Goal: Task Accomplishment & Management: Use online tool/utility

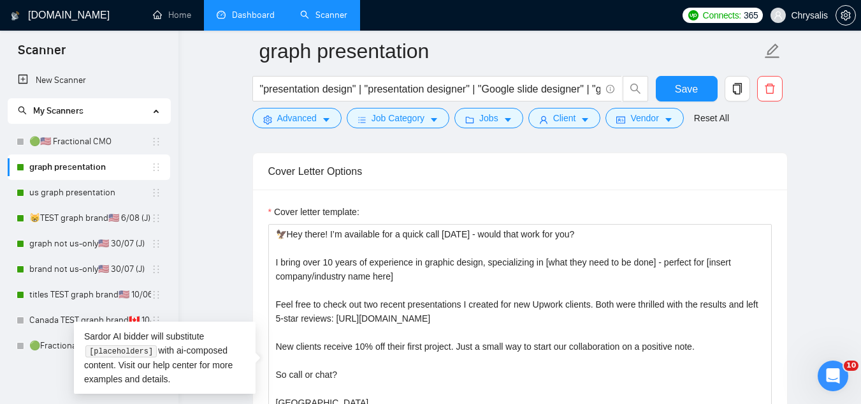
click at [242, 13] on link "Dashboard" at bounding box center [246, 15] width 58 height 11
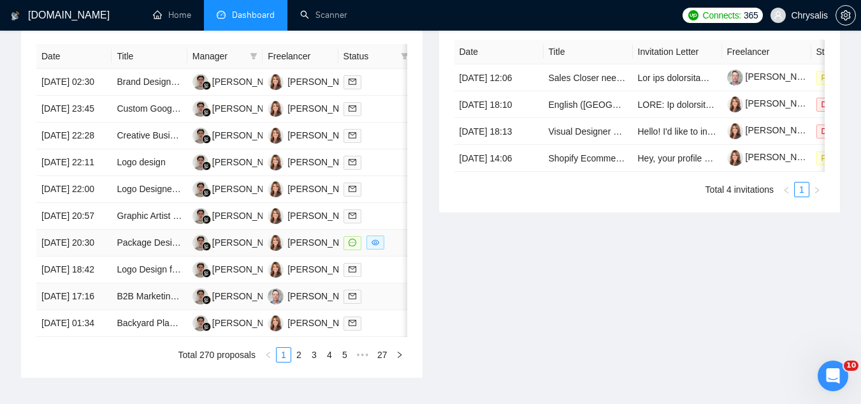
scroll to position [510, 0]
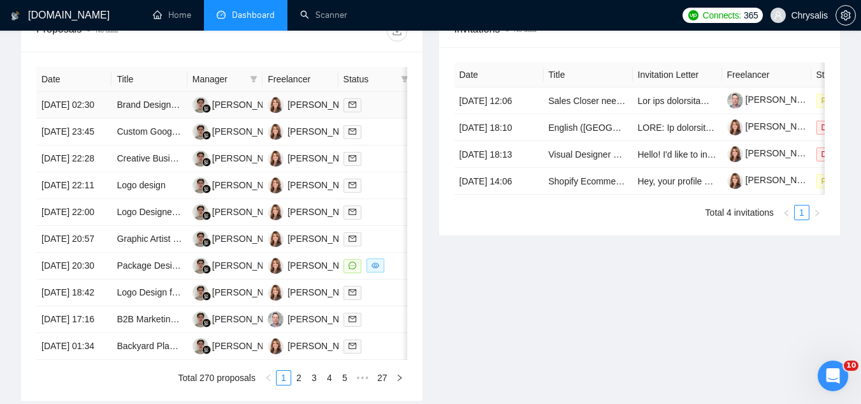
click at [126, 119] on td "Brand Design for Crisis Communications Diagnostic Product" at bounding box center [149, 105] width 75 height 27
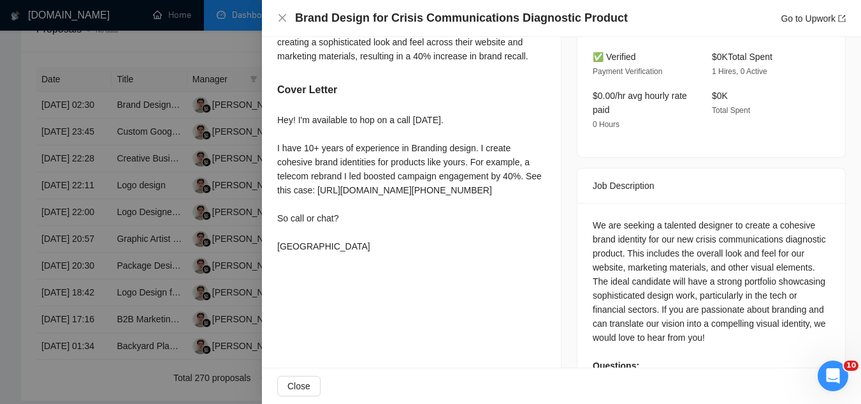
scroll to position [365, 0]
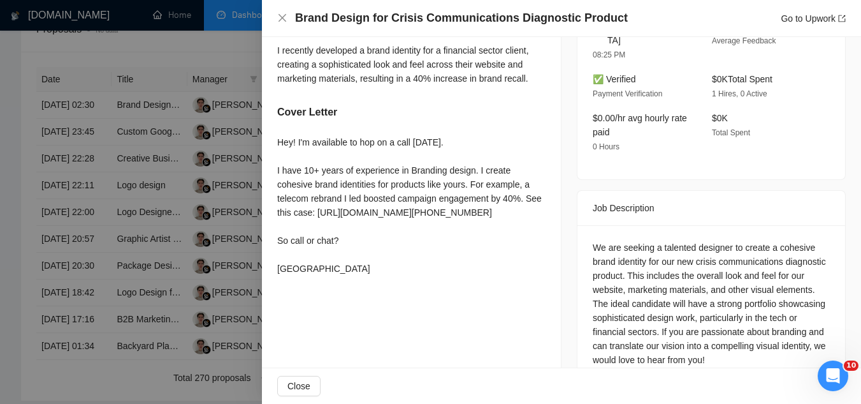
click at [170, 55] on div at bounding box center [430, 202] width 861 height 404
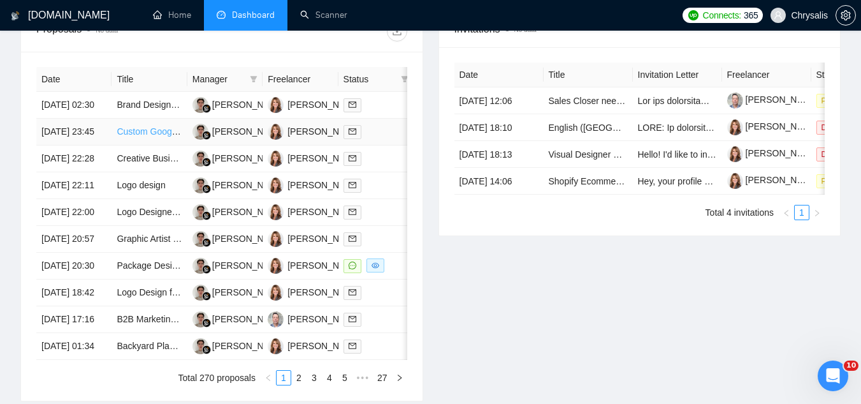
click at [145, 136] on link "Custom Google Slides Template Design" at bounding box center [196, 131] width 158 height 10
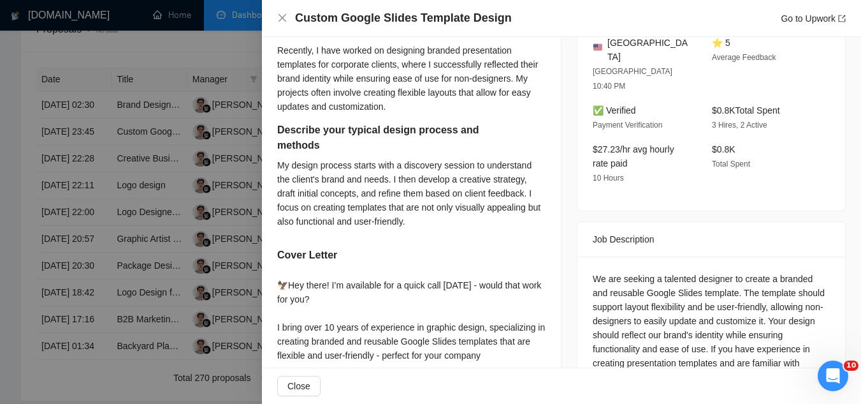
click at [149, 147] on div at bounding box center [430, 202] width 861 height 404
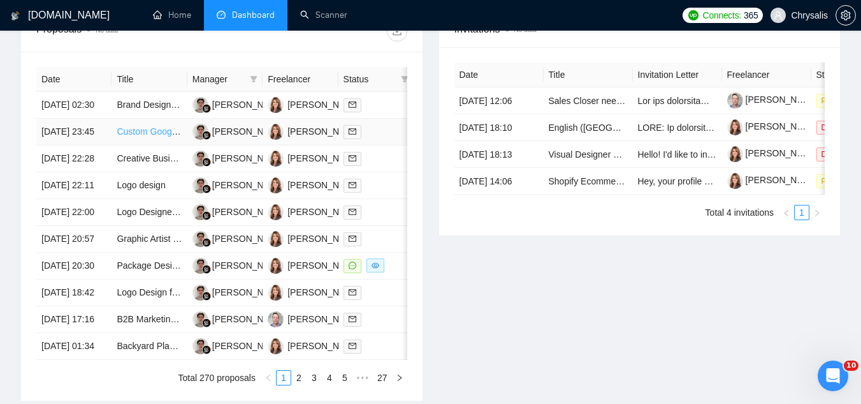
click at [149, 136] on link "Custom Google Slides Template Design" at bounding box center [196, 131] width 158 height 10
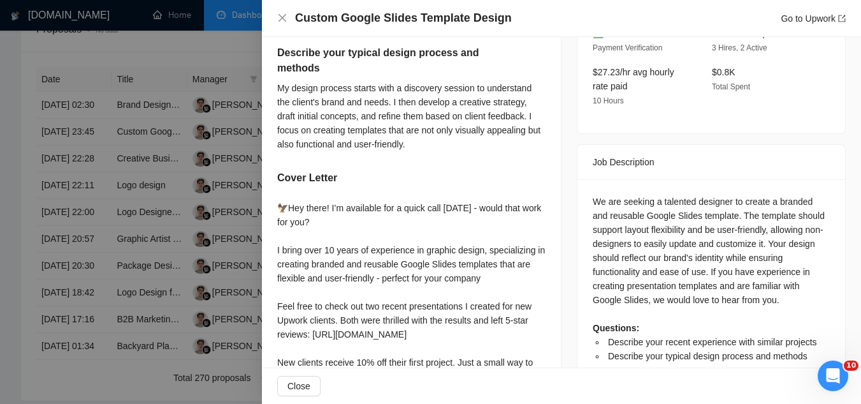
scroll to position [562, 0]
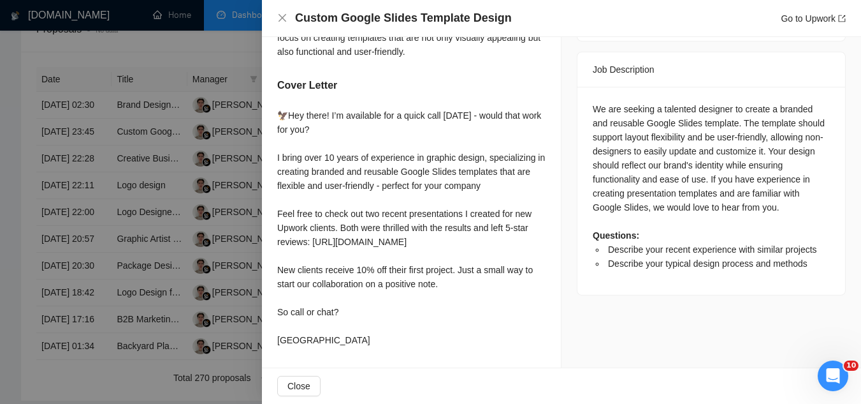
click at [193, 44] on div at bounding box center [430, 202] width 861 height 404
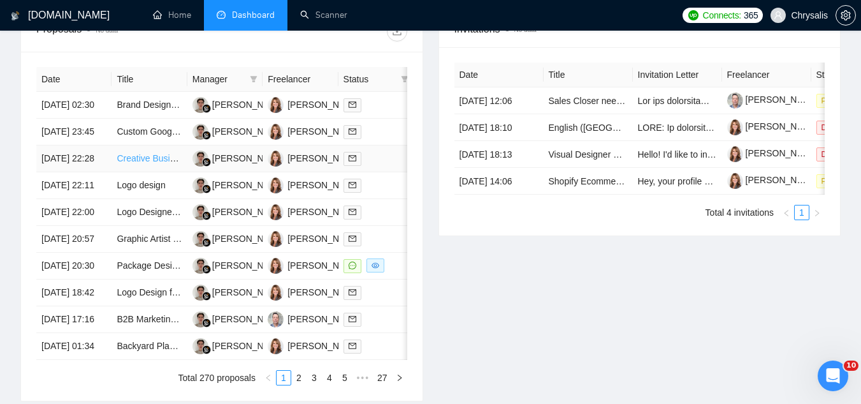
click at [155, 163] on link "Creative Business Card and Decal Designer Needed" at bounding box center [221, 158] width 209 height 10
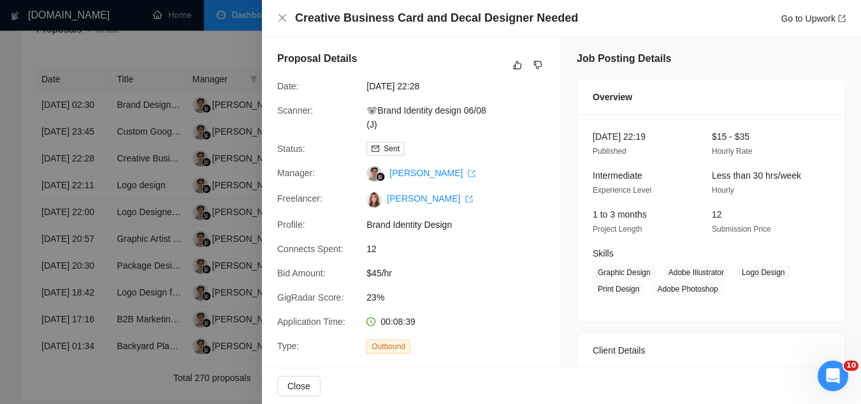
scroll to position [0, 0]
click at [158, 61] on div at bounding box center [430, 202] width 861 height 404
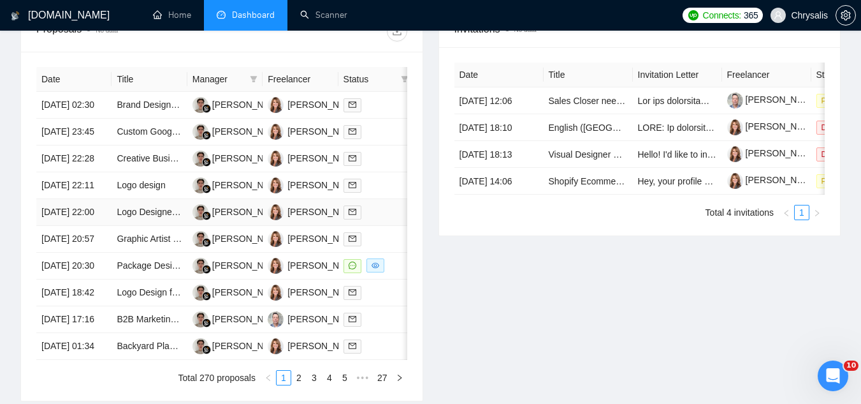
click at [150, 226] on td "Logo Designer and COlor Design" at bounding box center [149, 212] width 75 height 27
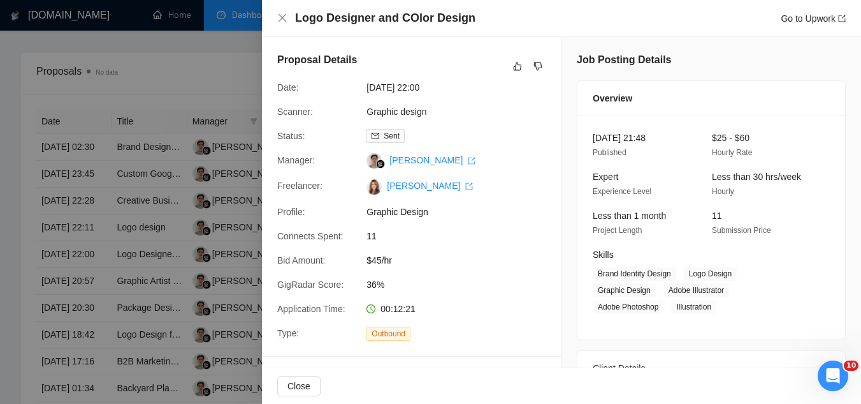
scroll to position [446, 0]
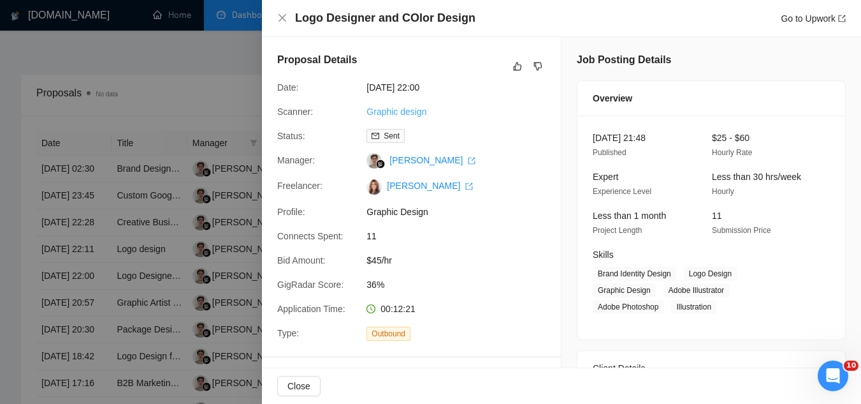
click at [392, 111] on link "Graphic design" at bounding box center [397, 111] width 60 height 10
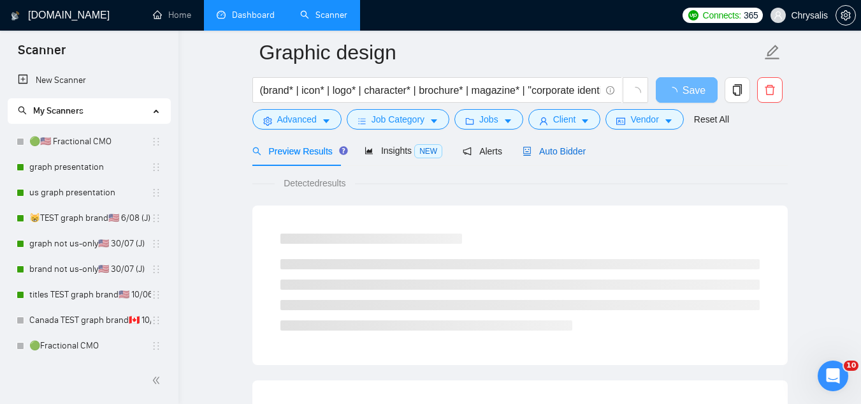
click at [552, 153] on span "Auto Bidder" at bounding box center [554, 151] width 63 height 10
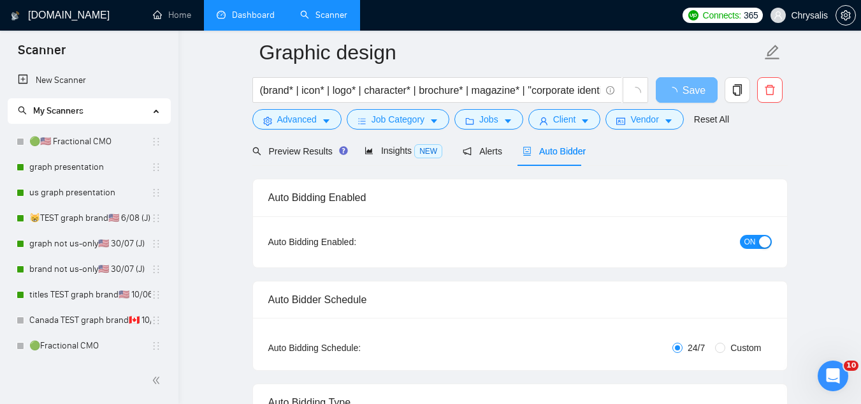
radio input "false"
radio input "true"
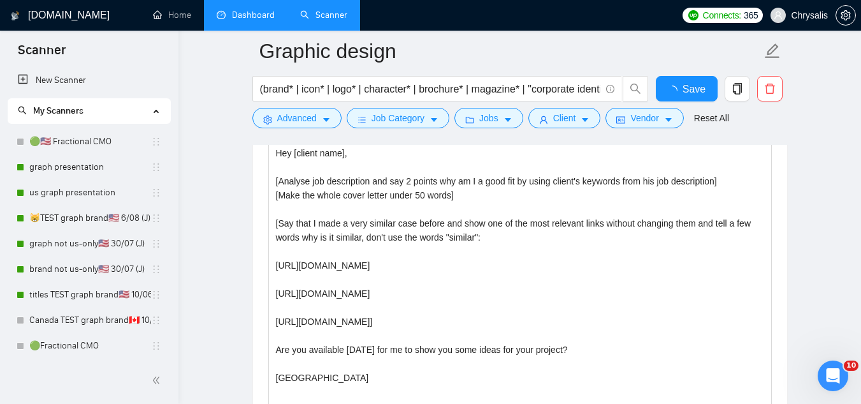
scroll to position [1645, 0]
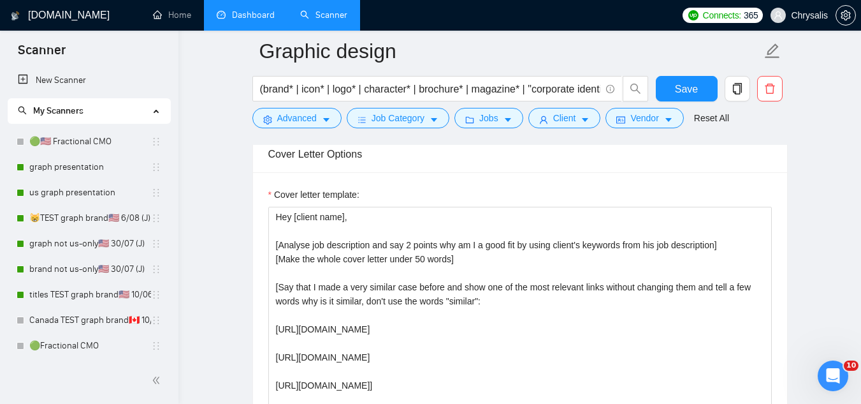
click at [248, 13] on link "Dashboard" at bounding box center [246, 15] width 58 height 11
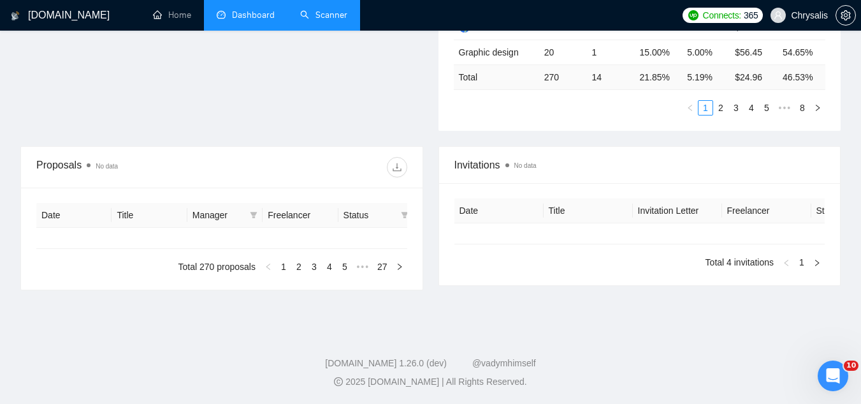
type input "[DATE]"
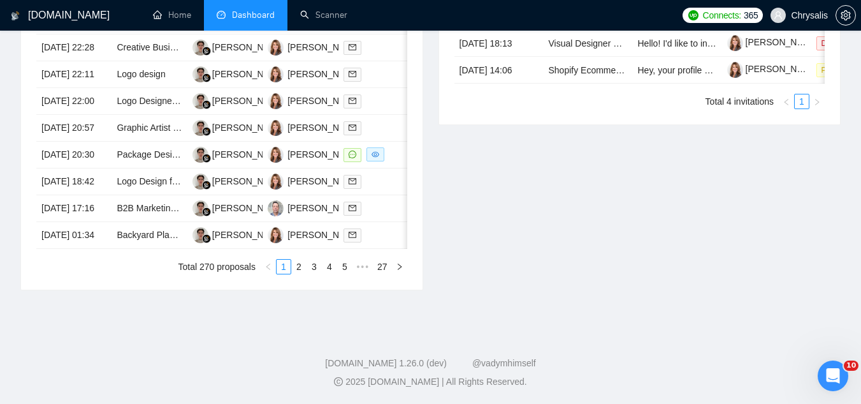
scroll to position [713, 0]
click at [146, 149] on td "Package Design for Baby Sticker Product" at bounding box center [149, 155] width 75 height 27
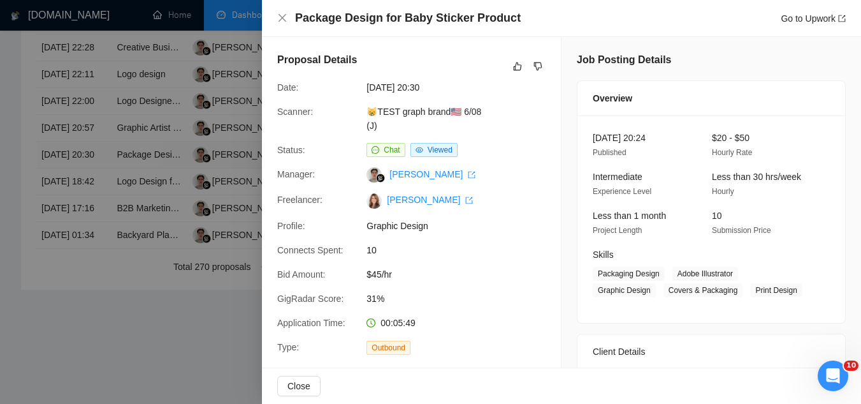
click at [146, 149] on div at bounding box center [430, 202] width 861 height 404
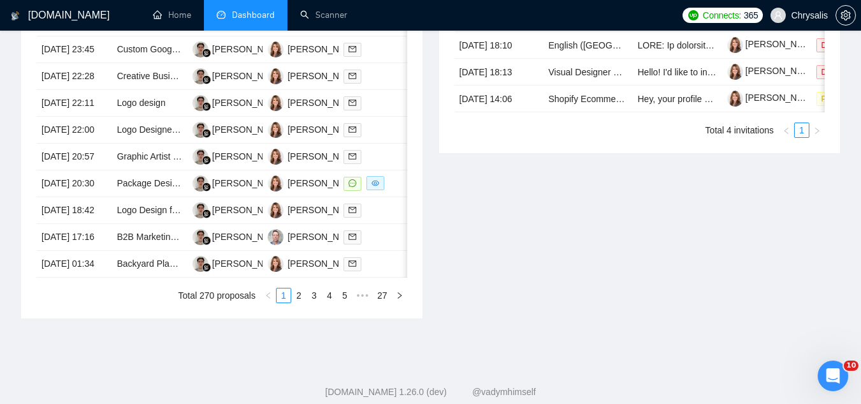
scroll to position [394, 0]
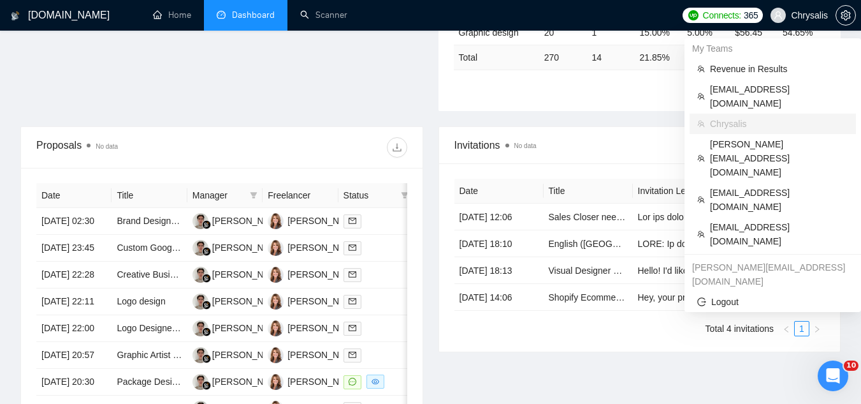
click at [791, 18] on span "Chrysalis" at bounding box center [799, 15] width 73 height 41
drag, startPoint x: 753, startPoint y: 171, endPoint x: 710, endPoint y: 168, distance: 43.5
click at [753, 220] on span "[EMAIL_ADDRESS][DOMAIN_NAME]" at bounding box center [779, 234] width 138 height 28
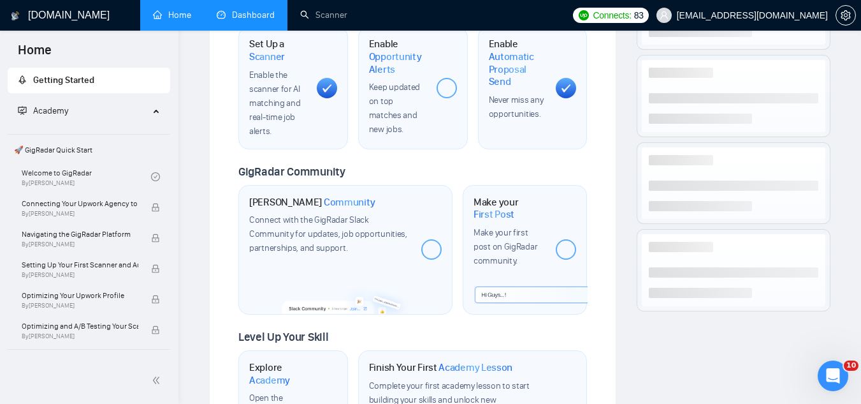
click at [240, 20] on link "Dashboard" at bounding box center [246, 15] width 58 height 11
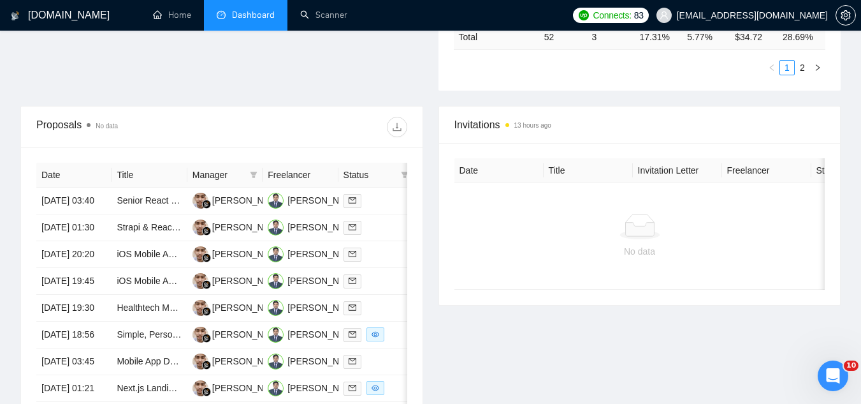
scroll to position [437, 0]
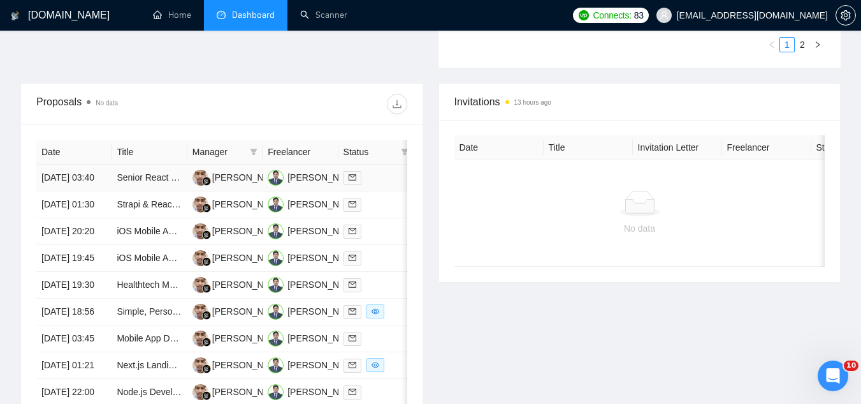
click at [158, 191] on td "Senior React Native Developer Needed for Surge Survey MVP" at bounding box center [149, 178] width 75 height 27
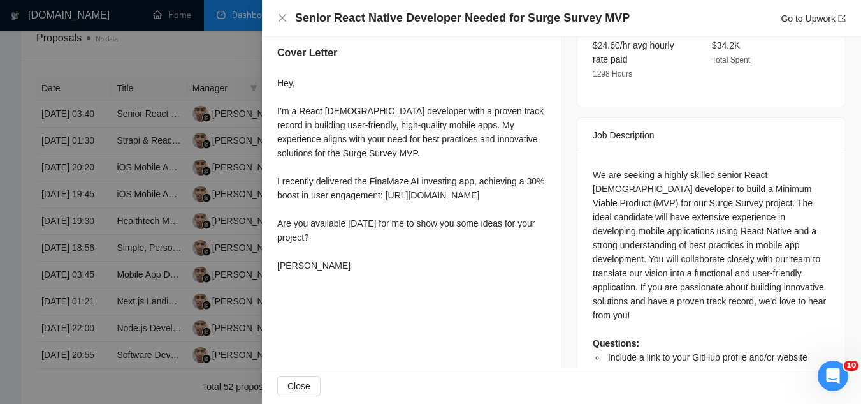
scroll to position [473, 0]
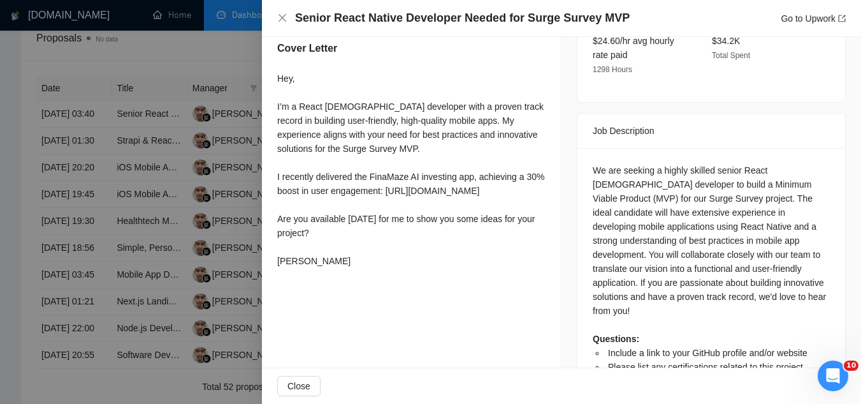
click at [191, 58] on div at bounding box center [430, 202] width 861 height 404
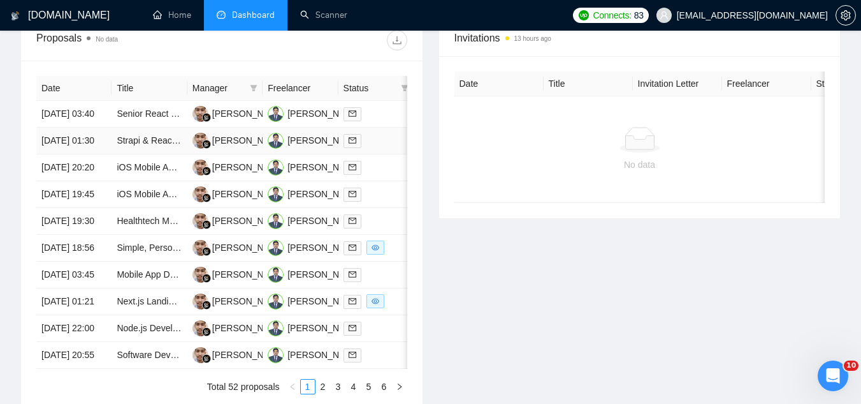
click at [167, 154] on td "Strapi & React Expert to Fix Production Image Uploads (Cloudflare R2) & Connect…" at bounding box center [149, 141] width 75 height 27
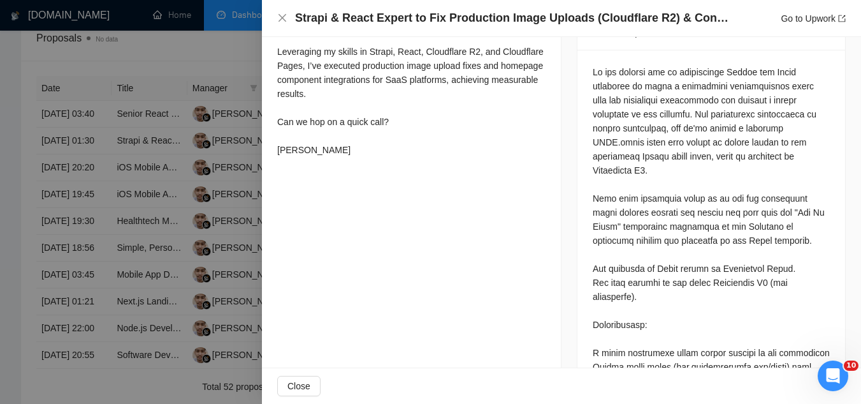
scroll to position [422, 0]
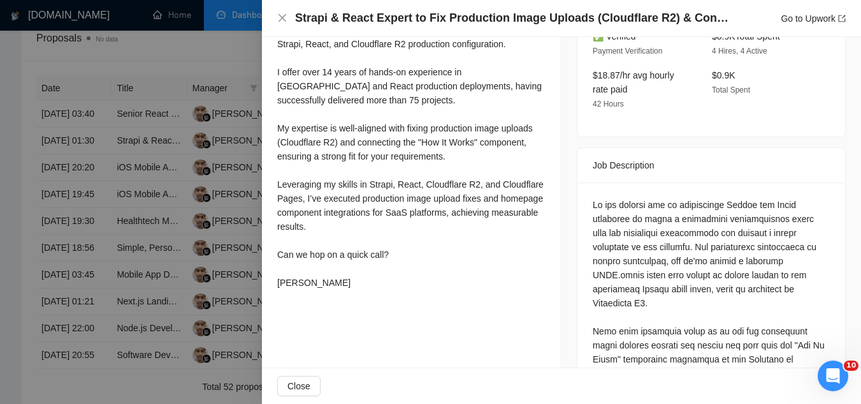
click at [210, 58] on div at bounding box center [430, 202] width 861 height 404
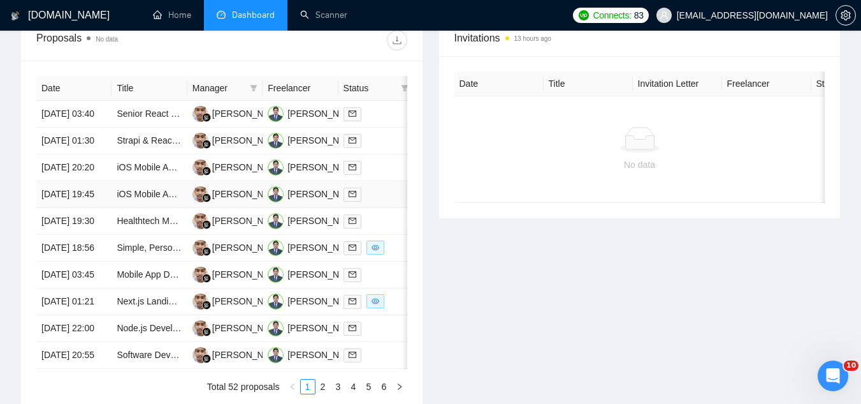
click at [161, 208] on td "iOS Mobile App Developer Needed for Exciting Productivity App" at bounding box center [149, 194] width 75 height 27
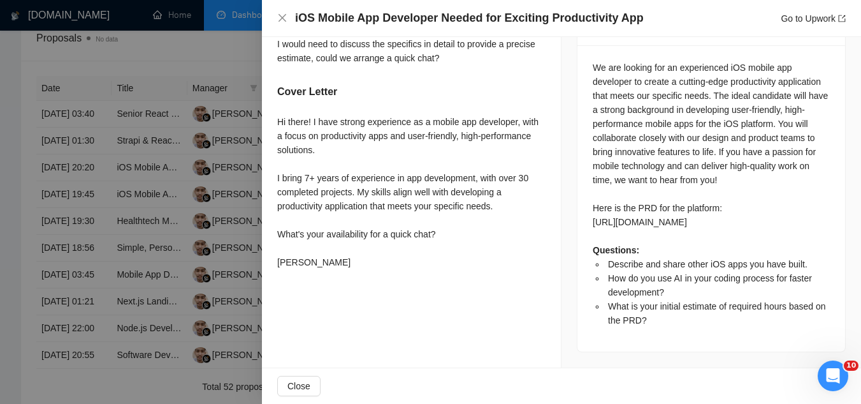
scroll to position [555, 0]
click at [213, 59] on div at bounding box center [430, 202] width 861 height 404
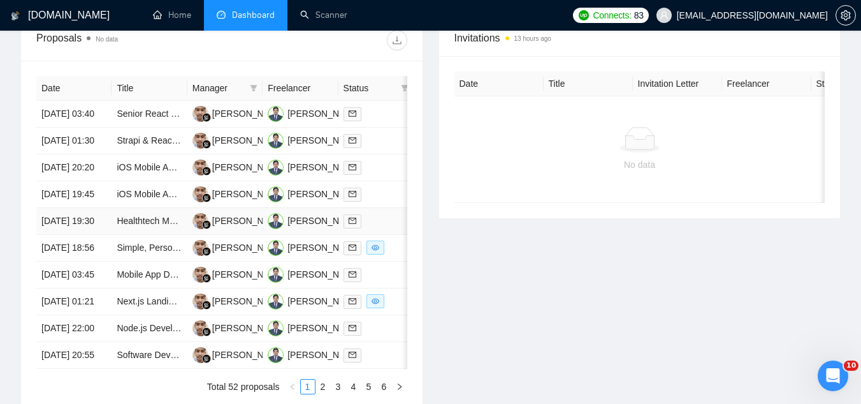
click at [156, 235] on td "Healthtech Mobile app development" at bounding box center [149, 221] width 75 height 27
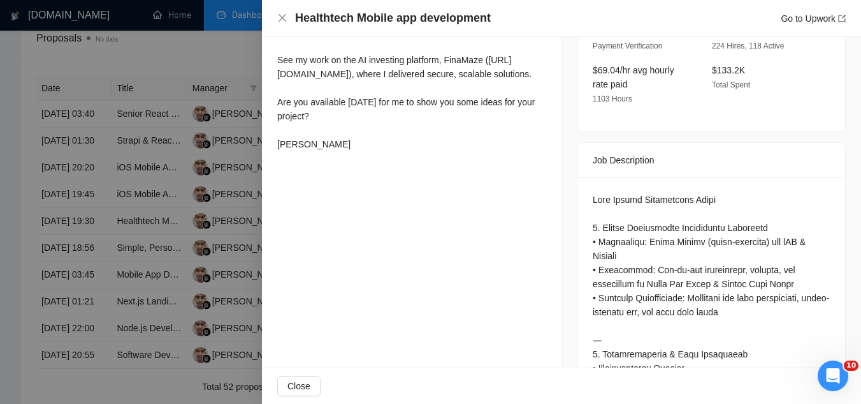
scroll to position [300, 0]
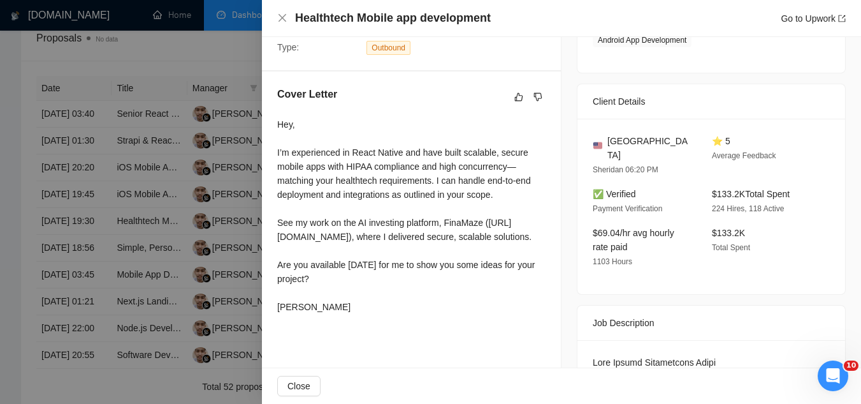
click at [196, 71] on div at bounding box center [430, 202] width 861 height 404
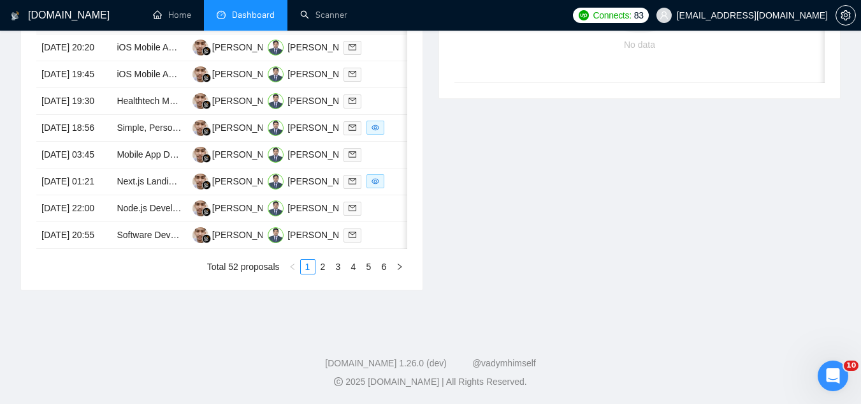
scroll to position [629, 0]
click at [152, 195] on td "Next.js Landing Page Redesign for E-commerce Site (Shopify Integration, Respons…" at bounding box center [149, 181] width 75 height 27
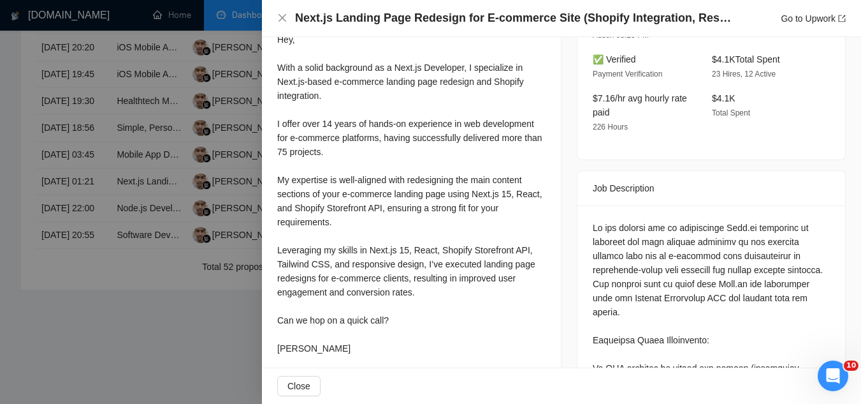
scroll to position [427, 0]
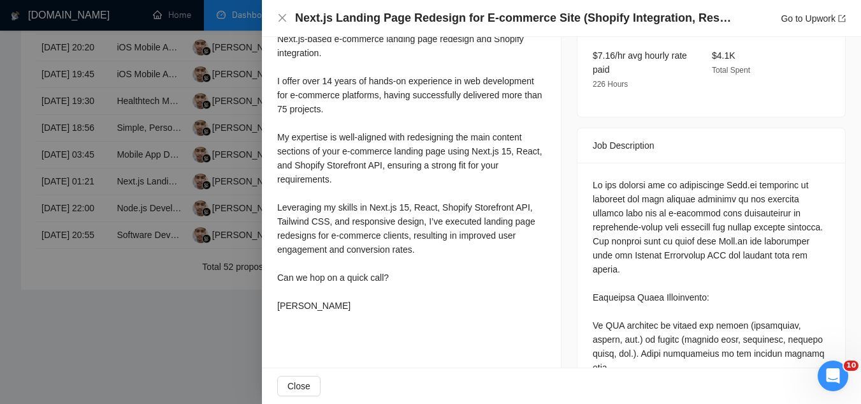
click at [173, 38] on div at bounding box center [430, 202] width 861 height 404
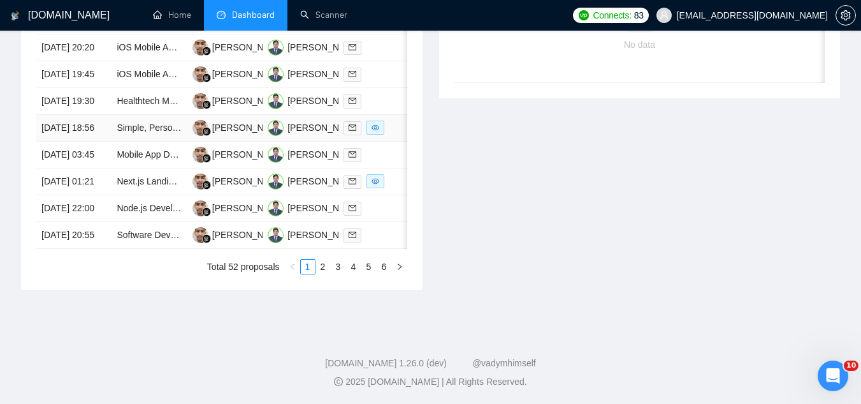
click at [152, 142] on td "Simple, Personal Chrome Extension To Track Product Price And Send To Google She…" at bounding box center [149, 128] width 75 height 27
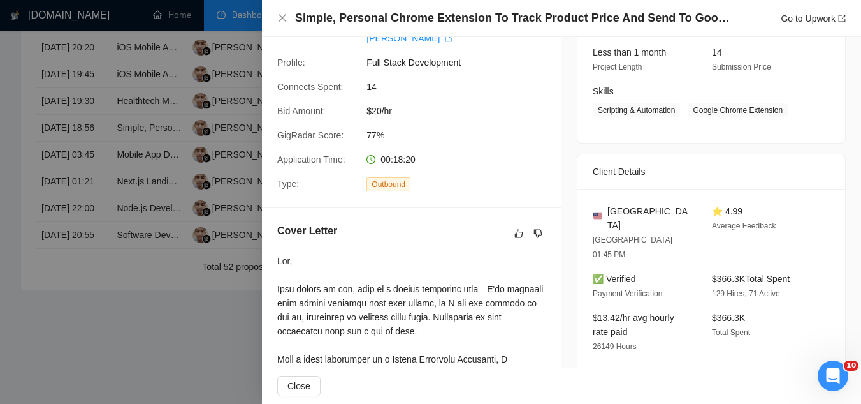
scroll to position [0, 0]
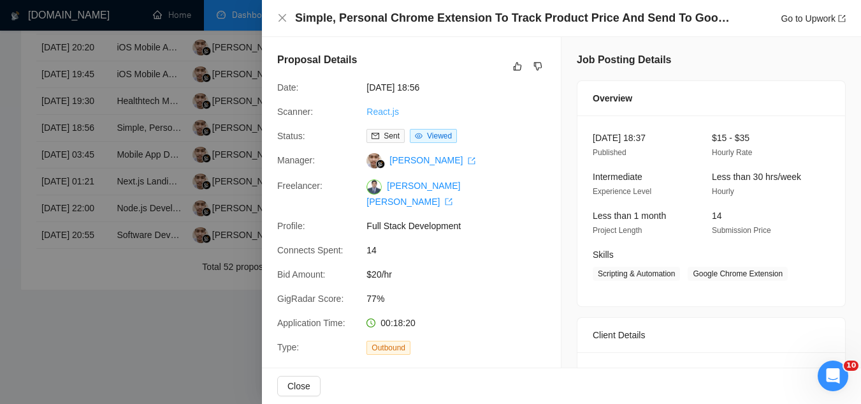
click at [384, 112] on link "React.js" at bounding box center [383, 111] width 33 height 10
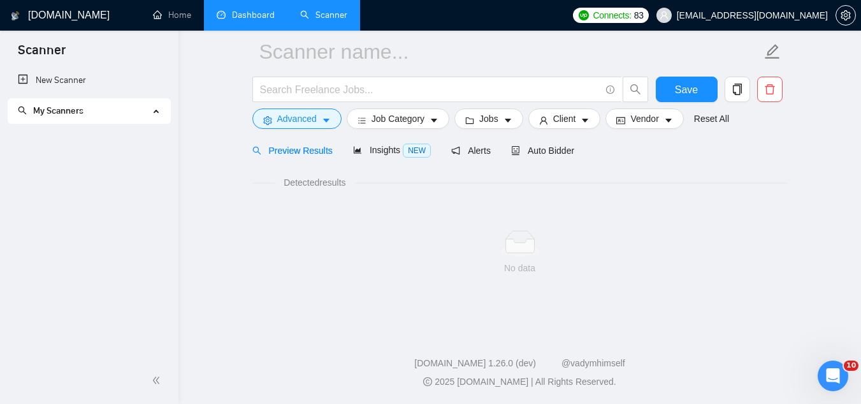
scroll to position [51, 0]
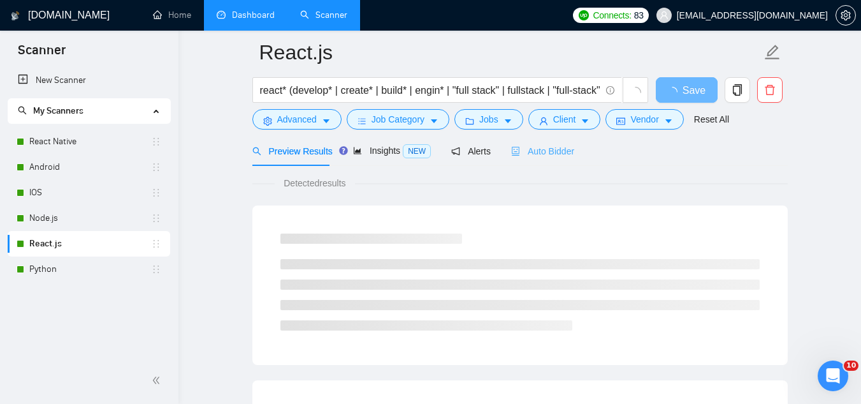
click at [538, 158] on div "Auto Bidder" at bounding box center [542, 151] width 63 height 30
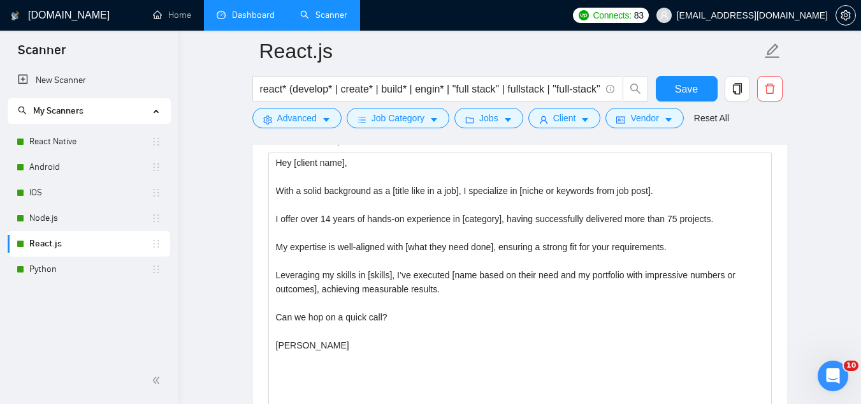
scroll to position [1454, 0]
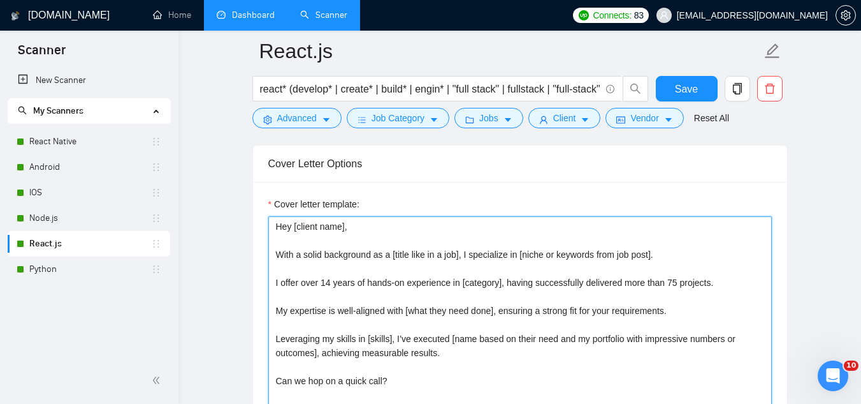
click at [728, 286] on textarea "Hey [client name], With a solid background as a [title like in a job], I specia…" at bounding box center [520, 359] width 504 height 287
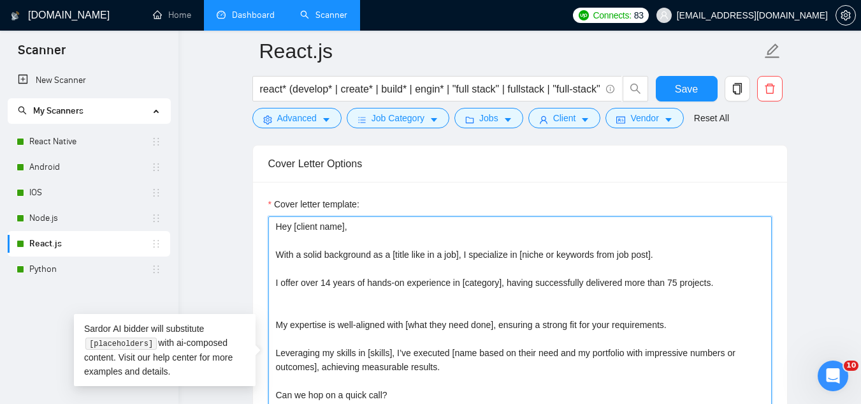
type textarea "Hey [client name], With a solid background as a [title like in a job], I specia…"
